Goal: Task Accomplishment & Management: Manage account settings

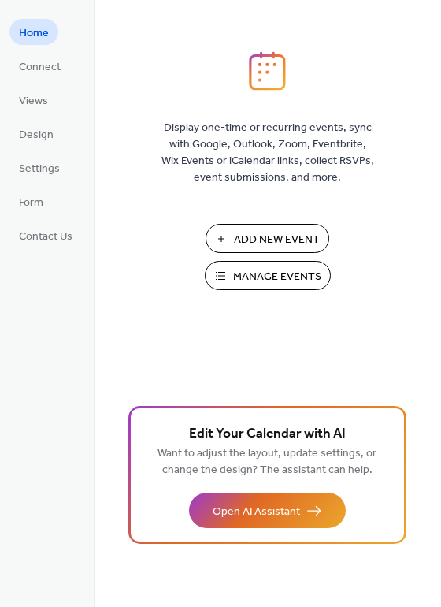
click at [273, 275] on span "Manage Events" at bounding box center [277, 277] width 88 height 17
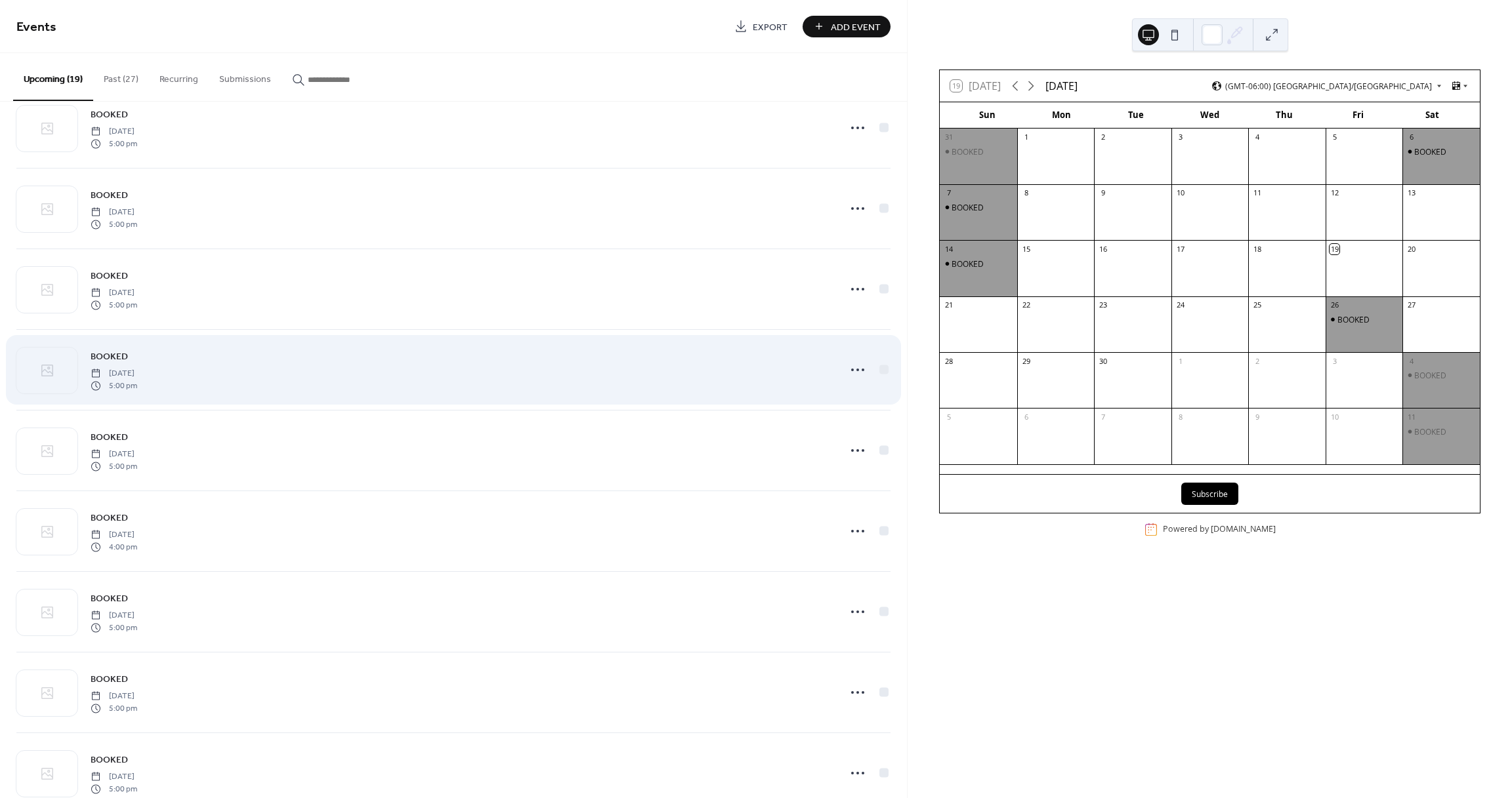
scroll to position [435, 0]
click at [851, 370] on circle at bounding box center [852, 370] width 2 height 2
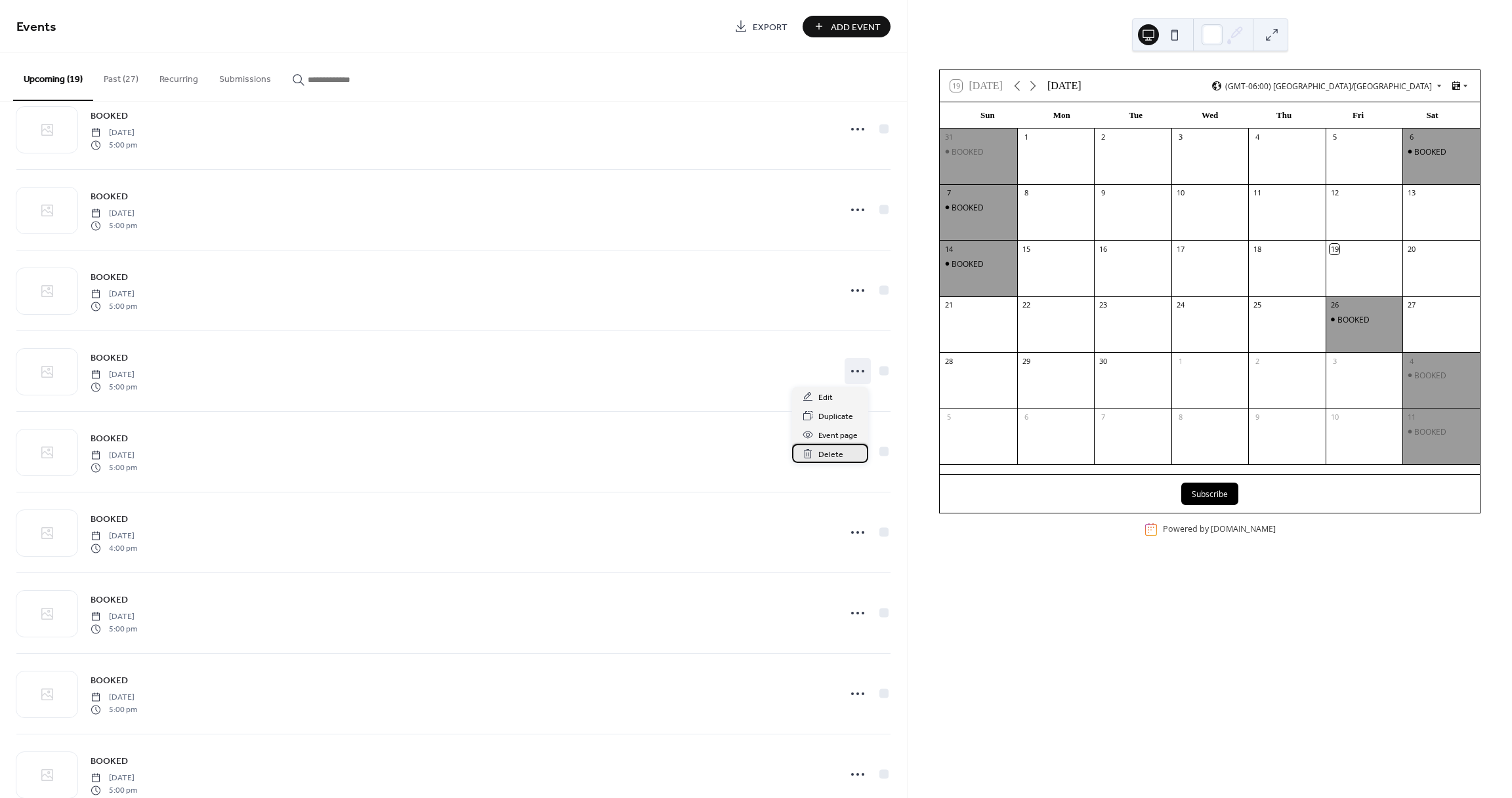
click at [830, 454] on span "Delete" at bounding box center [831, 454] width 25 height 14
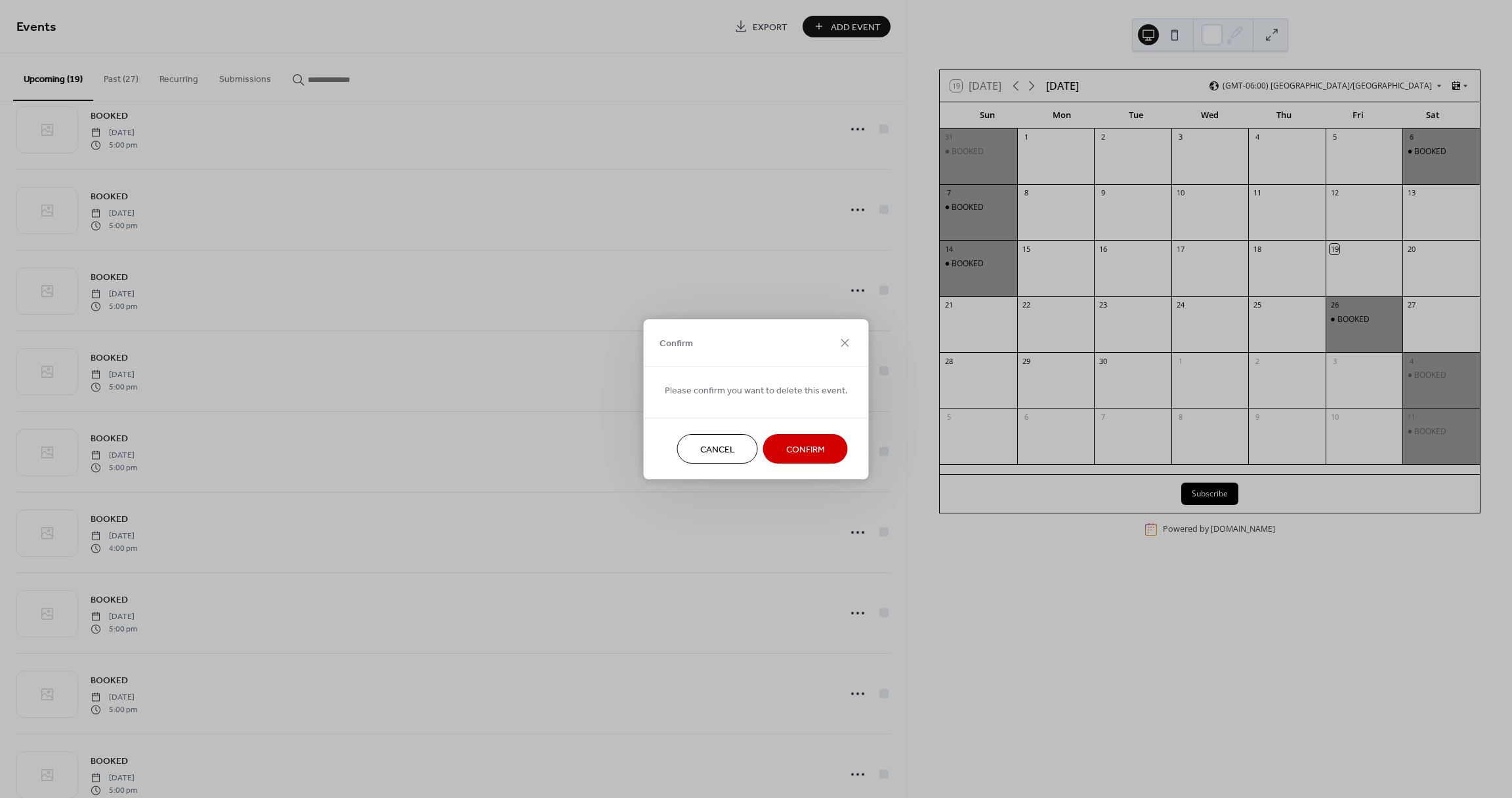
click at [817, 445] on span "Confirm" at bounding box center [805, 449] width 38 height 14
